Goal: Task Accomplishment & Management: Complete application form

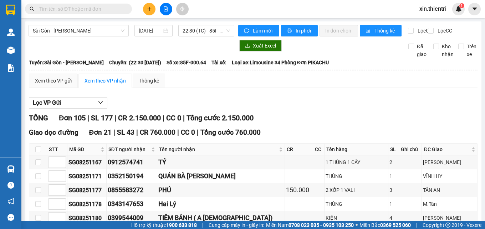
click at [146, 12] on button at bounding box center [149, 9] width 12 height 12
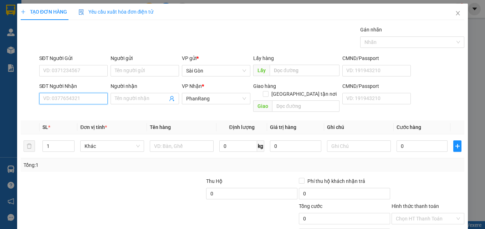
drag, startPoint x: 85, startPoint y: 97, endPoint x: 87, endPoint y: 93, distance: 4.6
click at [85, 97] on input "SĐT Người Nhận" at bounding box center [73, 98] width 68 height 11
click at [129, 96] on input "Người nhận" at bounding box center [141, 98] width 53 height 8
click at [82, 92] on div "SĐT Người Nhận" at bounding box center [73, 87] width 68 height 11
click at [82, 94] on input "SĐT Người Nhận" at bounding box center [73, 98] width 68 height 11
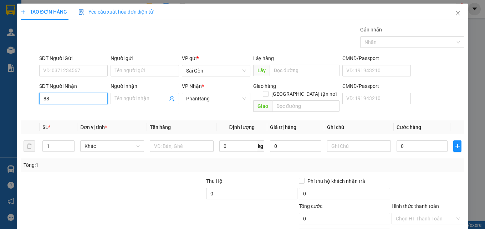
type input "881"
click at [72, 101] on input "881" at bounding box center [73, 98] width 68 height 11
click at [77, 98] on input "881" at bounding box center [73, 98] width 68 height 11
click at [77, 101] on input "881" at bounding box center [73, 98] width 68 height 11
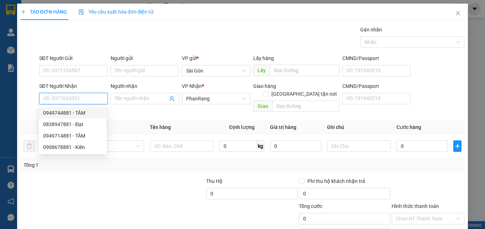
click at [67, 109] on div "0949744881 - TÂM" at bounding box center [72, 113] width 59 height 8
type input "0949744881"
type input "TÂM"
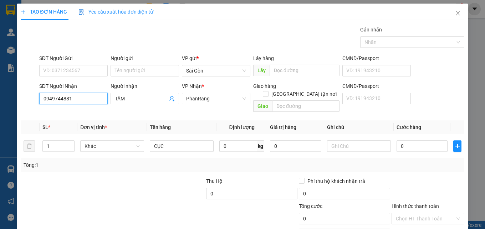
drag, startPoint x: 83, startPoint y: 97, endPoint x: 32, endPoint y: 106, distance: 51.1
click at [32, 106] on div "SĐT Người Nhận 0949744881 0949744881 Người nhận TÂM VP Nhận * PhanRang Giao hàn…" at bounding box center [242, 98] width 445 height 33
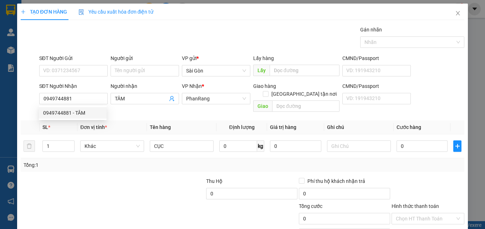
click at [32, 106] on div at bounding box center [29, 98] width 19 height 33
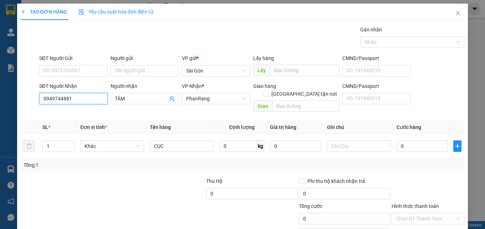
drag, startPoint x: 67, startPoint y: 97, endPoint x: 12, endPoint y: 107, distance: 56.3
click at [12, 107] on div "TẠO ĐƠN HÀNG Yêu cầu xuất hóa đơn điện tử Transit Pickup Surcharge Ids Transit …" at bounding box center [242, 114] width 485 height 229
type input "1094974488"
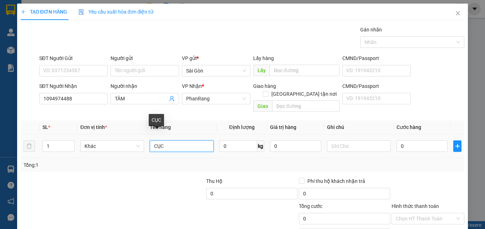
click at [178, 140] on input "CỤC" at bounding box center [182, 145] width 64 height 11
type input "C"
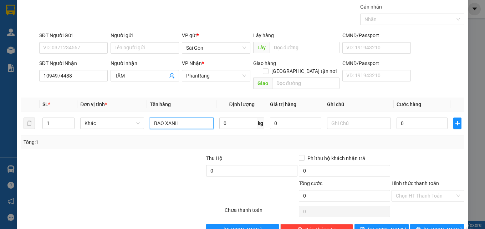
scroll to position [35, 0]
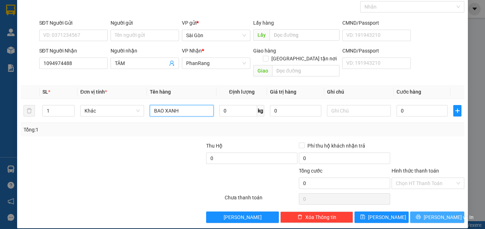
type input "BAO XANH"
click at [441, 213] on span "[PERSON_NAME] và In" at bounding box center [449, 217] width 50 height 8
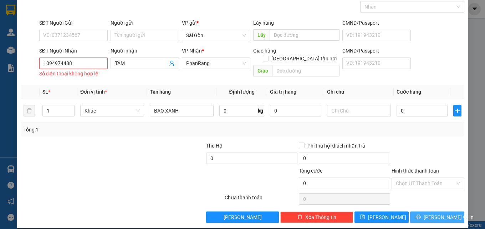
click at [440, 219] on span "[PERSON_NAME] và In" at bounding box center [449, 217] width 50 height 8
click at [425, 216] on button "[PERSON_NAME] và In" at bounding box center [437, 216] width 54 height 11
click at [425, 215] on button "[PERSON_NAME] và In" at bounding box center [437, 216] width 54 height 11
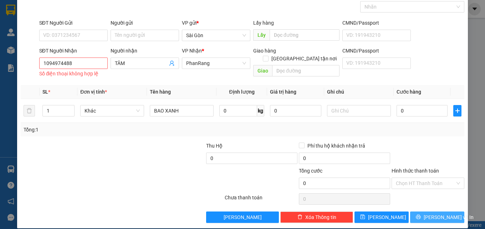
click at [425, 214] on button "[PERSON_NAME] và In" at bounding box center [437, 216] width 54 height 11
drag, startPoint x: 425, startPoint y: 214, endPoint x: 271, endPoint y: 178, distance: 157.4
click at [420, 211] on button "[PERSON_NAME] và In" at bounding box center [437, 216] width 54 height 11
drag, startPoint x: 82, startPoint y: 59, endPoint x: 34, endPoint y: 69, distance: 49.5
click at [34, 68] on div "SĐT Người Nhận 1094974488 1094974488 Số điện thoại không hợp lệ Người nhận TÂM …" at bounding box center [242, 63] width 445 height 33
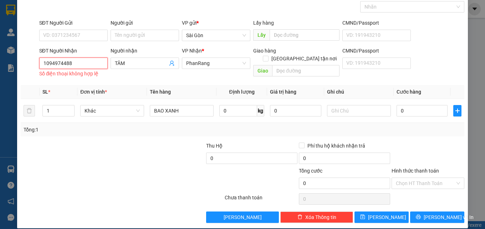
click at [45, 64] on input "1094974488" at bounding box center [73, 62] width 68 height 11
click at [73, 62] on input "1094974488" at bounding box center [73, 62] width 68 height 11
click at [56, 63] on input "1094974488" at bounding box center [73, 62] width 68 height 11
click at [85, 63] on input "1094974488" at bounding box center [73, 62] width 68 height 11
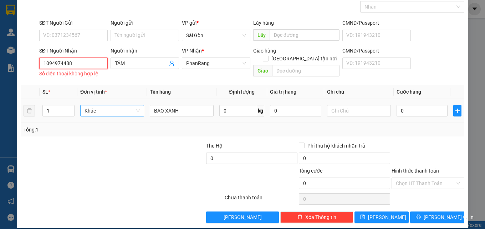
click at [115, 105] on span "Khác" at bounding box center [112, 110] width 55 height 11
click at [72, 65] on input "1094974488" at bounding box center [73, 62] width 68 height 11
click at [46, 65] on input "1094974488" at bounding box center [73, 62] width 68 height 11
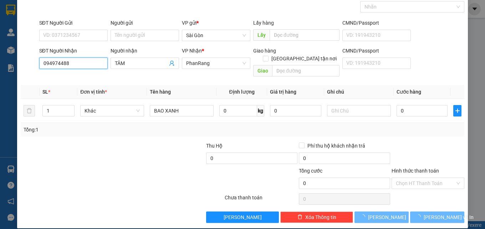
click at [81, 63] on input "094974488" at bounding box center [73, 62] width 68 height 11
type input "094974488"
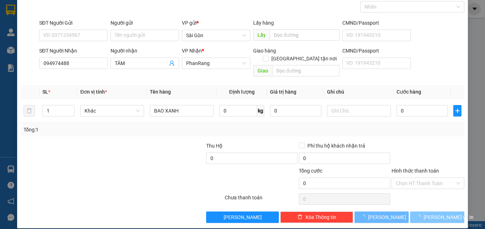
click at [428, 213] on span "[PERSON_NAME] và In" at bounding box center [449, 217] width 50 height 8
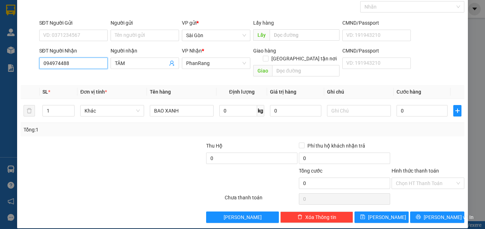
drag, startPoint x: 80, startPoint y: 66, endPoint x: 0, endPoint y: 73, distance: 80.5
click at [0, 73] on div "TẠO ĐƠN HÀNG Yêu cầu xuất hóa đơn điện tử Transit Pickup Surcharge Ids Transit …" at bounding box center [242, 114] width 485 height 229
click at [85, 77] on div "0949744881 - TÂM" at bounding box center [72, 77] width 59 height 8
type input "0949744881"
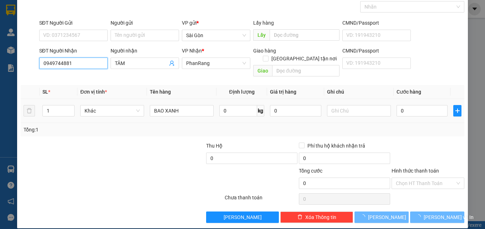
type input "CỤC"
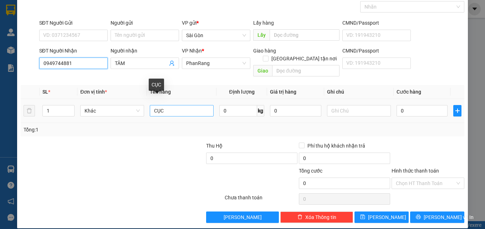
type input "0949744881"
click at [171, 105] on input "CỤC" at bounding box center [182, 110] width 64 height 11
type input "C"
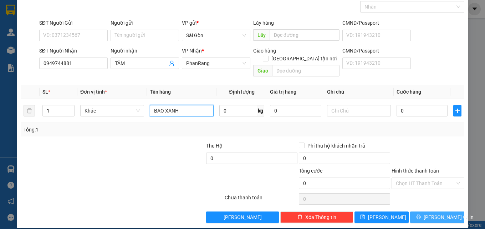
type input "BAO XANH"
click at [421, 214] on icon "printer" at bounding box center [418, 216] width 5 height 5
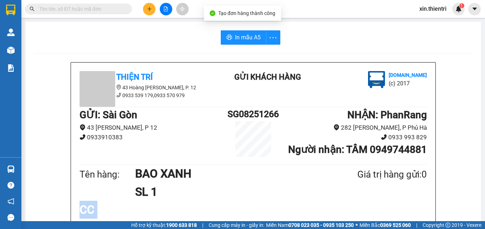
click at [427, 206] on div "Thiện Trí 43 [PERSON_NAME], [PERSON_NAME] 12 0933 539 179,0933 570 979 Gửi khác…" at bounding box center [253, 192] width 364 height 261
drag, startPoint x: 230, startPoint y: 36, endPoint x: 236, endPoint y: 33, distance: 6.7
click at [232, 35] on button "In mẫu A5" at bounding box center [244, 37] width 46 height 14
drag, startPoint x: 352, startPoint y: 97, endPoint x: 463, endPoint y: 137, distance: 118.1
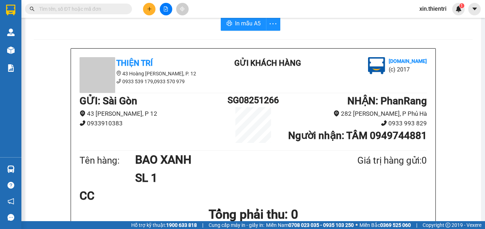
scroll to position [14, 0]
